Goal: Task Accomplishment & Management: Manage account settings

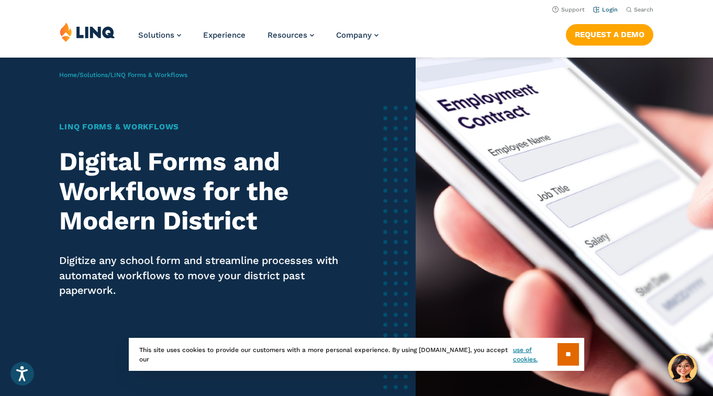
click at [610, 9] on link "Login" at bounding box center [605, 9] width 25 height 7
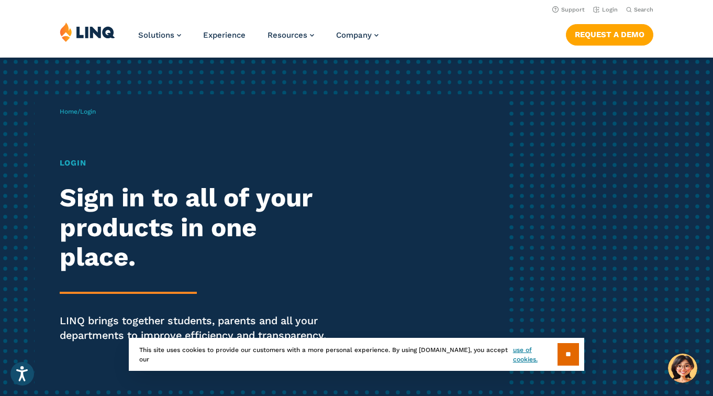
click at [571, 357] on input "**" at bounding box center [568, 354] width 21 height 23
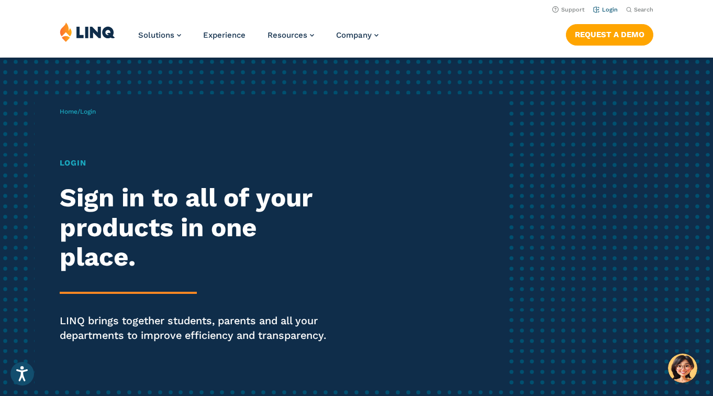
click at [613, 10] on link "Login" at bounding box center [605, 9] width 25 height 7
